Goal: Navigation & Orientation: Find specific page/section

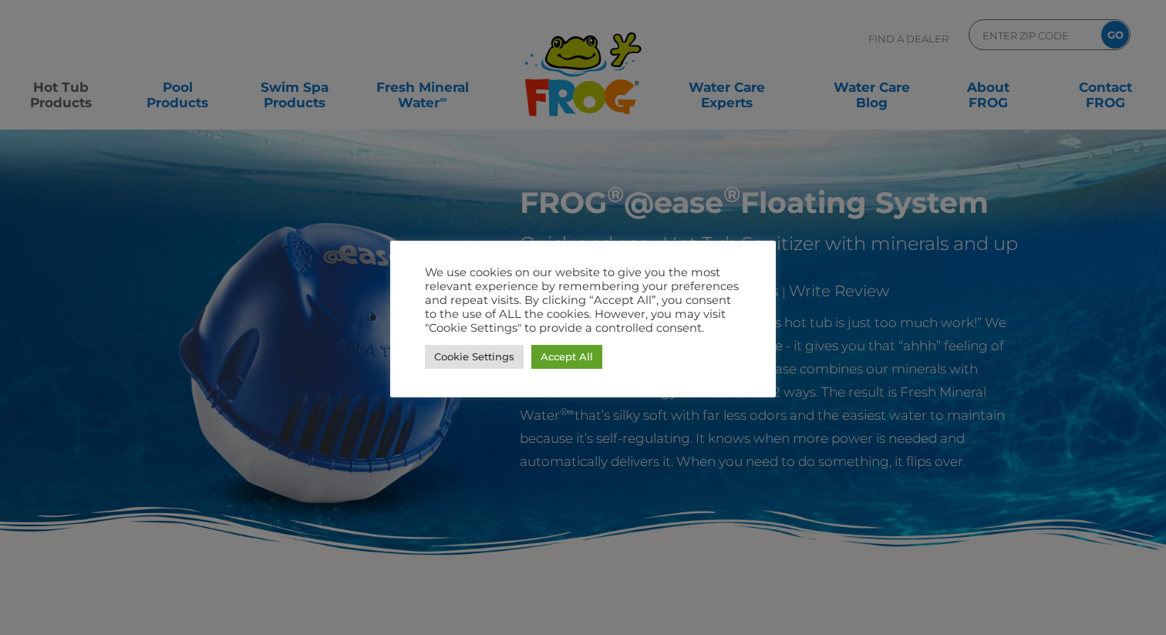
click at [415, 89] on div at bounding box center [583, 317] width 1166 height 635
click at [586, 353] on link "Accept All" at bounding box center [567, 357] width 71 height 24
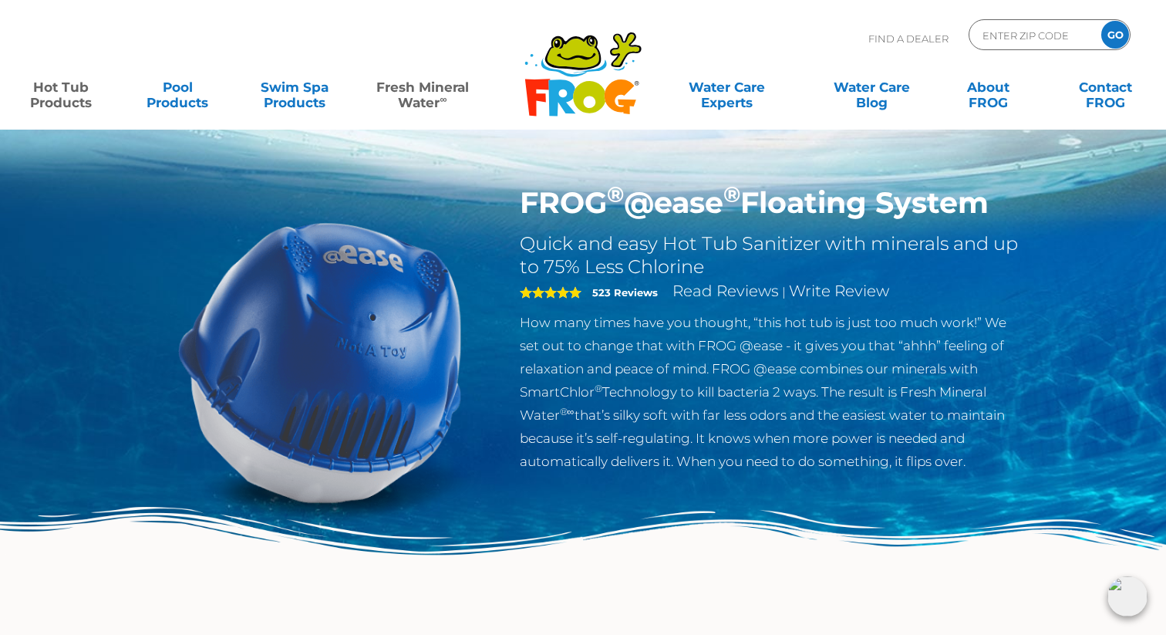
click at [429, 95] on link "Fresh Mineral Water ∞" at bounding box center [422, 87] width 113 height 31
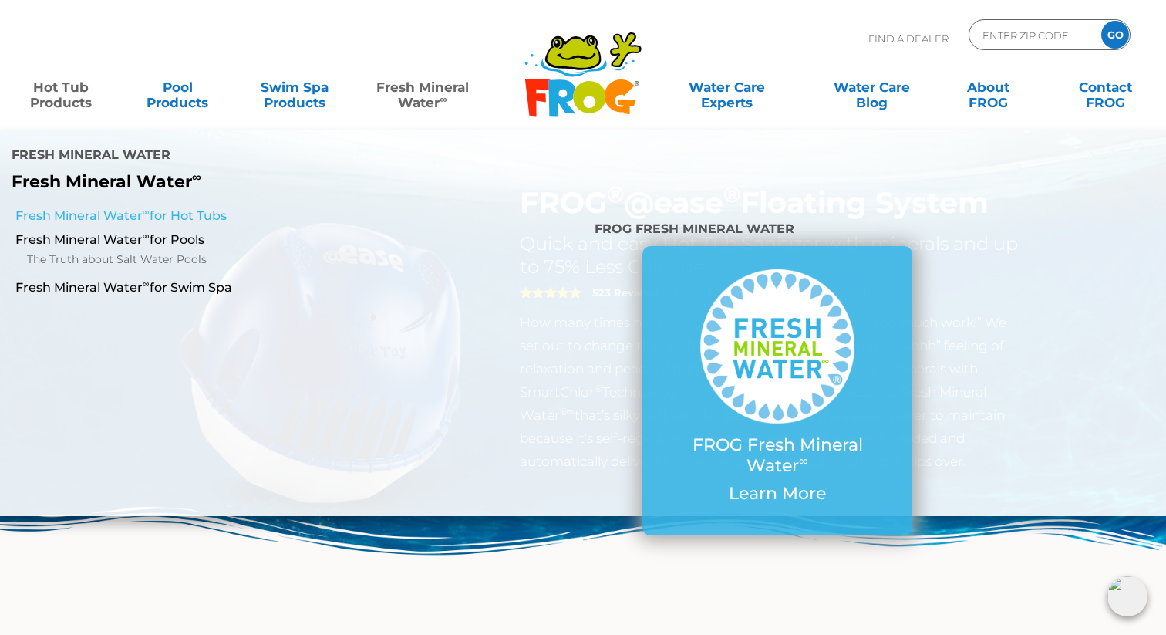
click at [168, 208] on link "Fresh Mineral Water ∞ for Hot Tubs" at bounding box center [201, 216] width 373 height 17
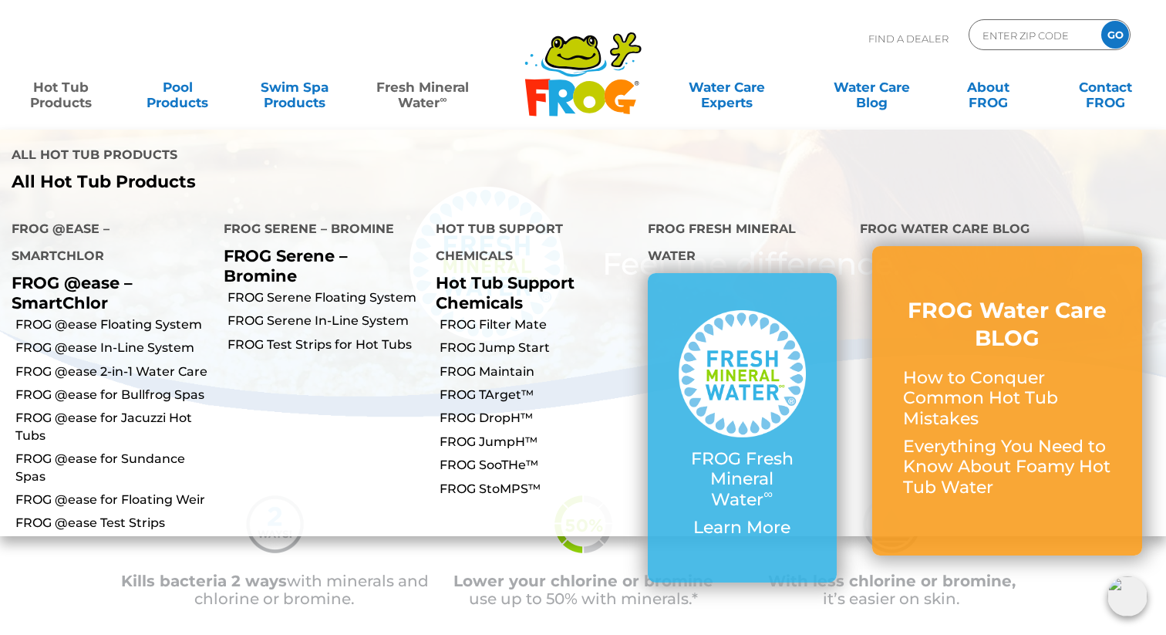
click at [66, 87] on link "Hot Tub Products" at bounding box center [60, 87] width 91 height 31
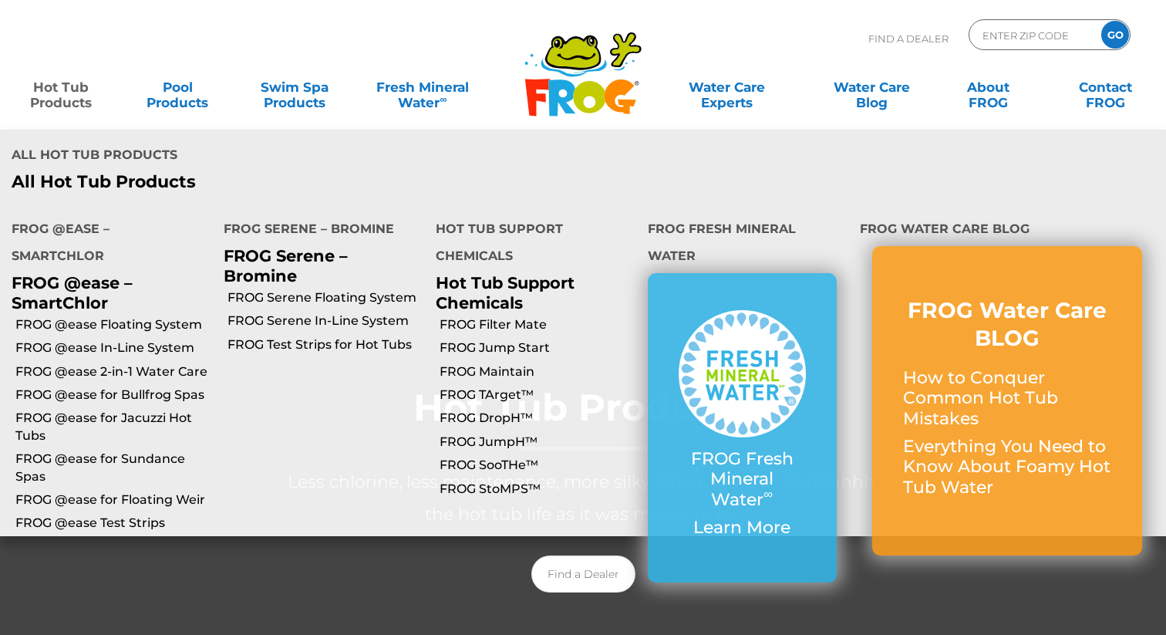
click at [66, 103] on link "Hot Tub Products" at bounding box center [60, 87] width 91 height 31
click at [108, 339] on link "FROG @ease In-Line System" at bounding box center [113, 347] width 197 height 17
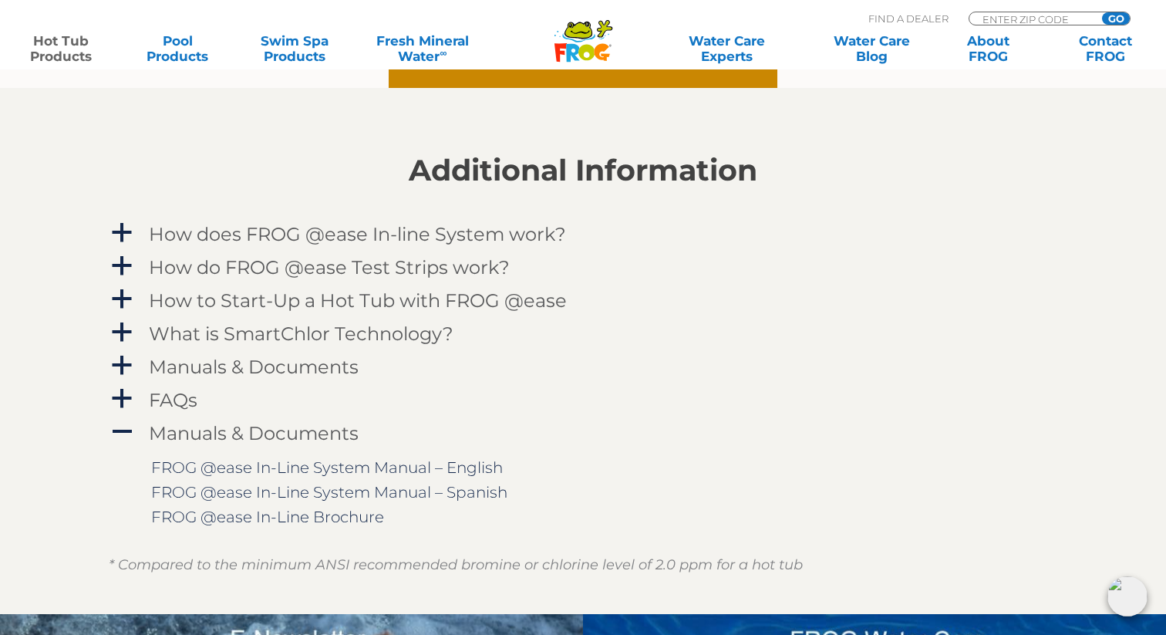
scroll to position [1592, 0]
